Goal: Information Seeking & Learning: Learn about a topic

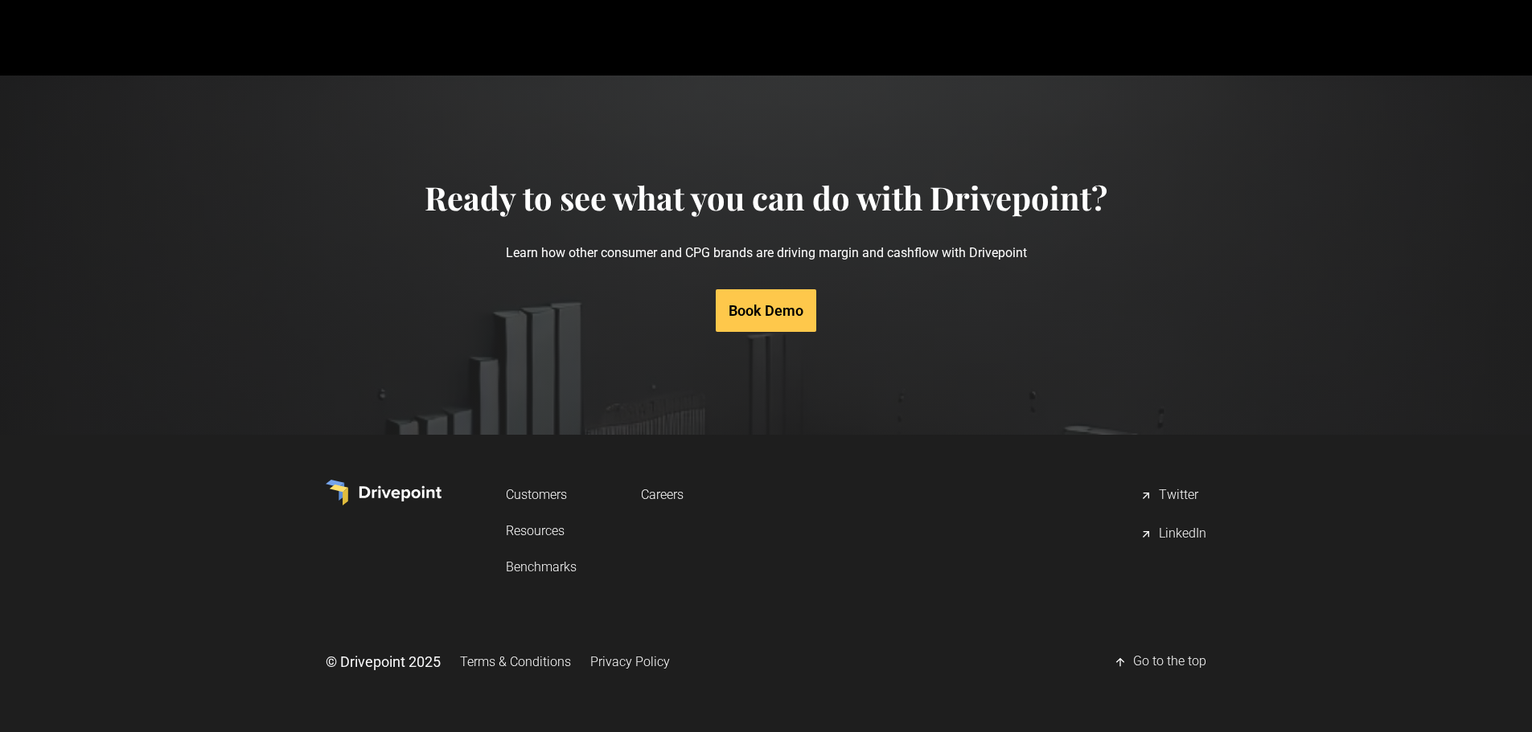
scroll to position [7680, 0]
drag, startPoint x: 536, startPoint y: 665, endPoint x: 570, endPoint y: 665, distance: 33.8
click at [536, 665] on link "Terms & Conditions" at bounding box center [515, 662] width 111 height 30
click at [614, 664] on link "Privacy Policy" at bounding box center [630, 662] width 80 height 30
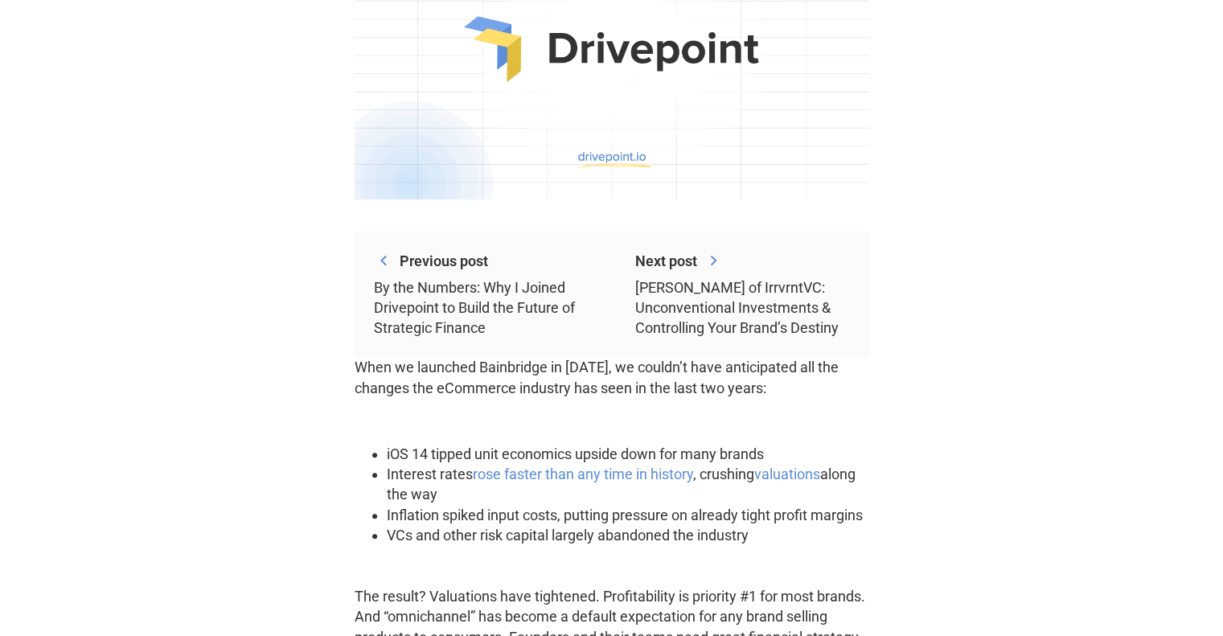
scroll to position [402, 0]
